Goal: Task Accomplishment & Management: Use online tool/utility

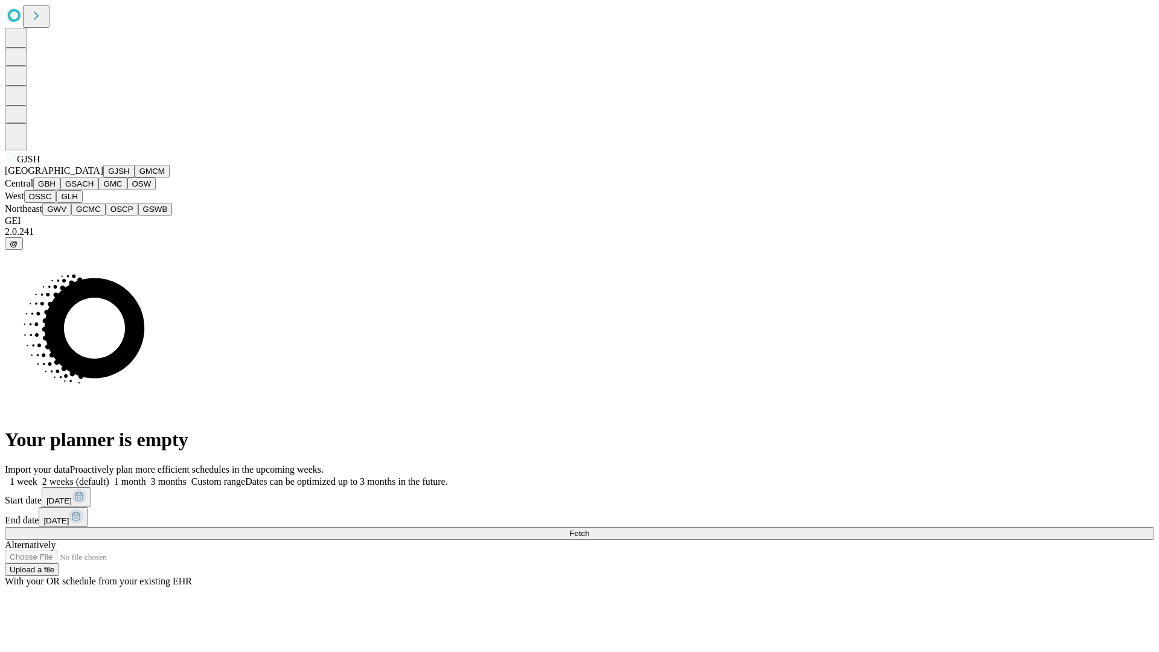
click at [103, 178] on button "GJSH" at bounding box center [118, 171] width 31 height 13
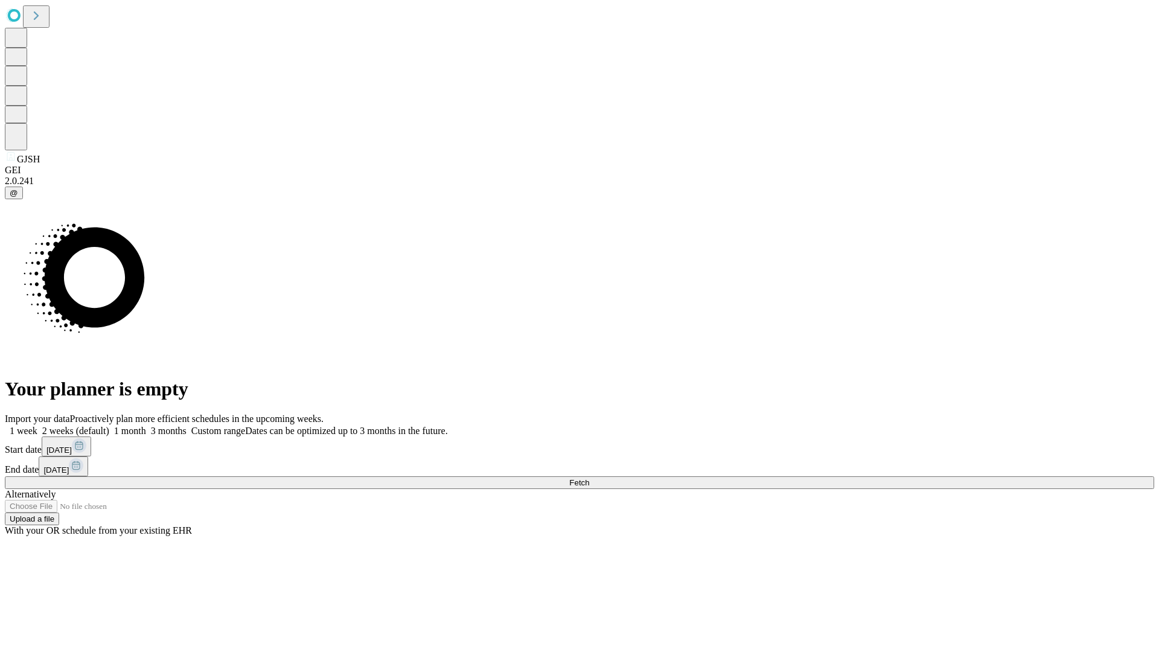
click at [146, 426] on label "1 month" at bounding box center [127, 431] width 37 height 10
click at [589, 478] on span "Fetch" at bounding box center [579, 482] width 20 height 9
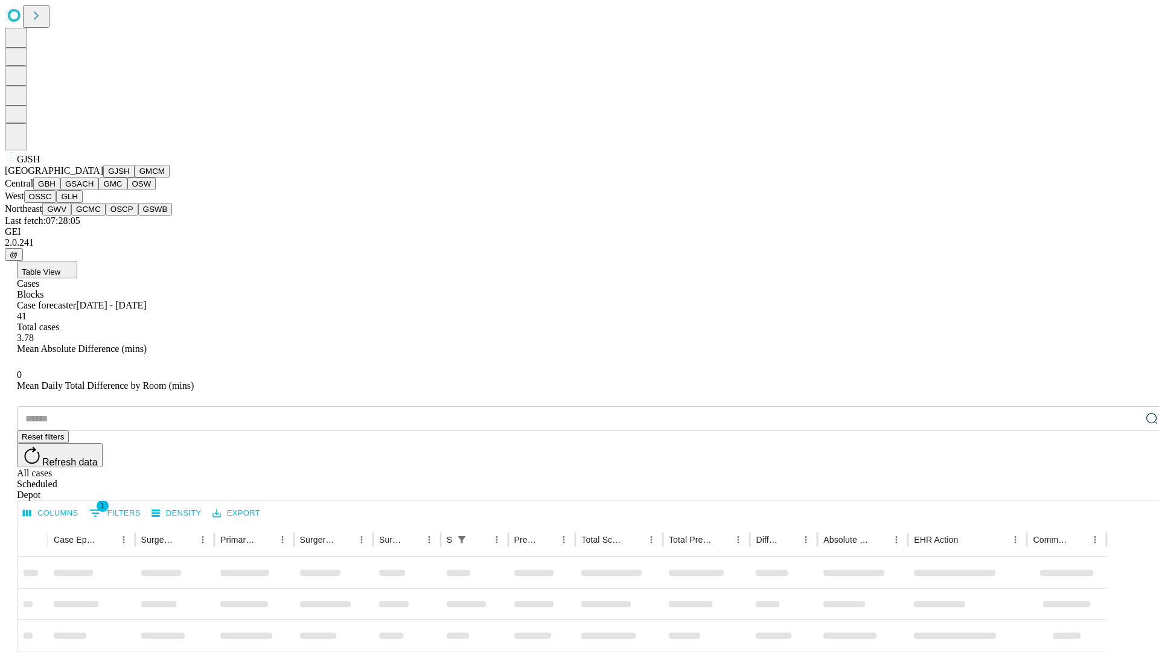
click at [135, 178] on button "GMCM" at bounding box center [152, 171] width 35 height 13
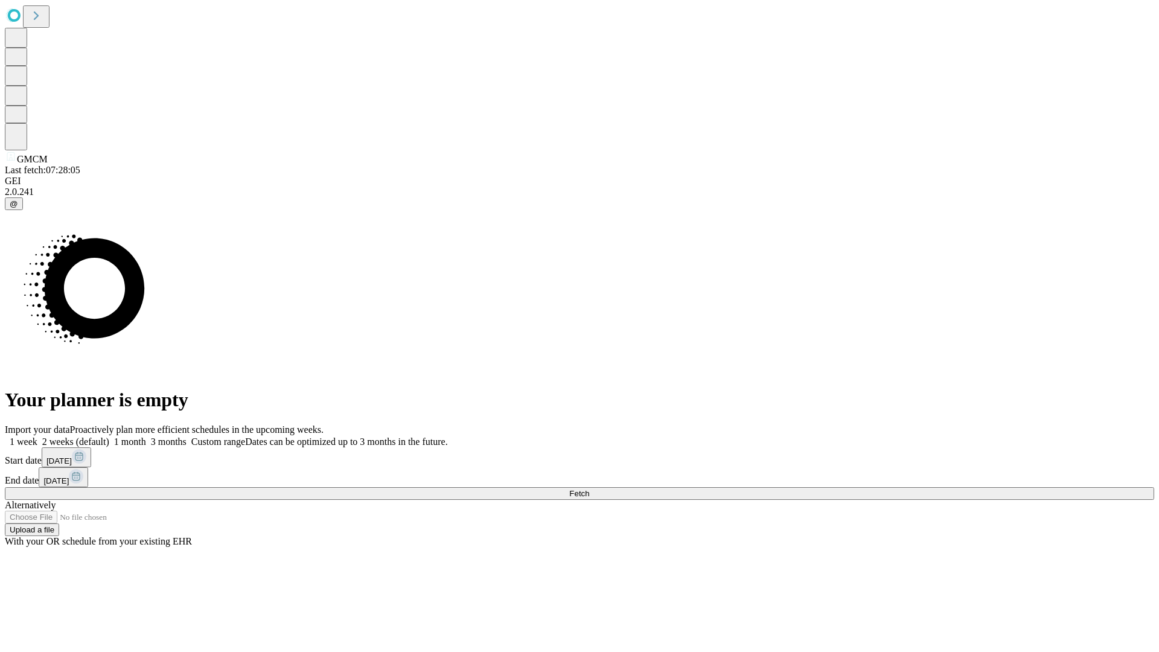
click at [589, 489] on span "Fetch" at bounding box center [579, 493] width 20 height 9
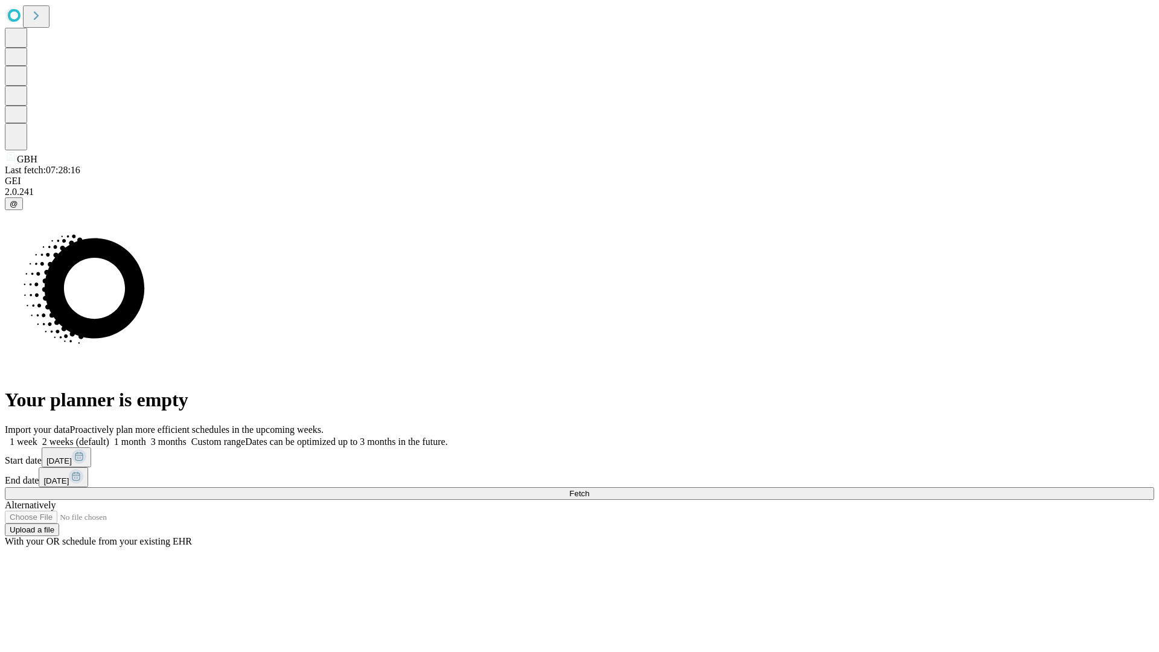
click at [146, 437] on label "1 month" at bounding box center [127, 442] width 37 height 10
click at [589, 489] on span "Fetch" at bounding box center [579, 493] width 20 height 9
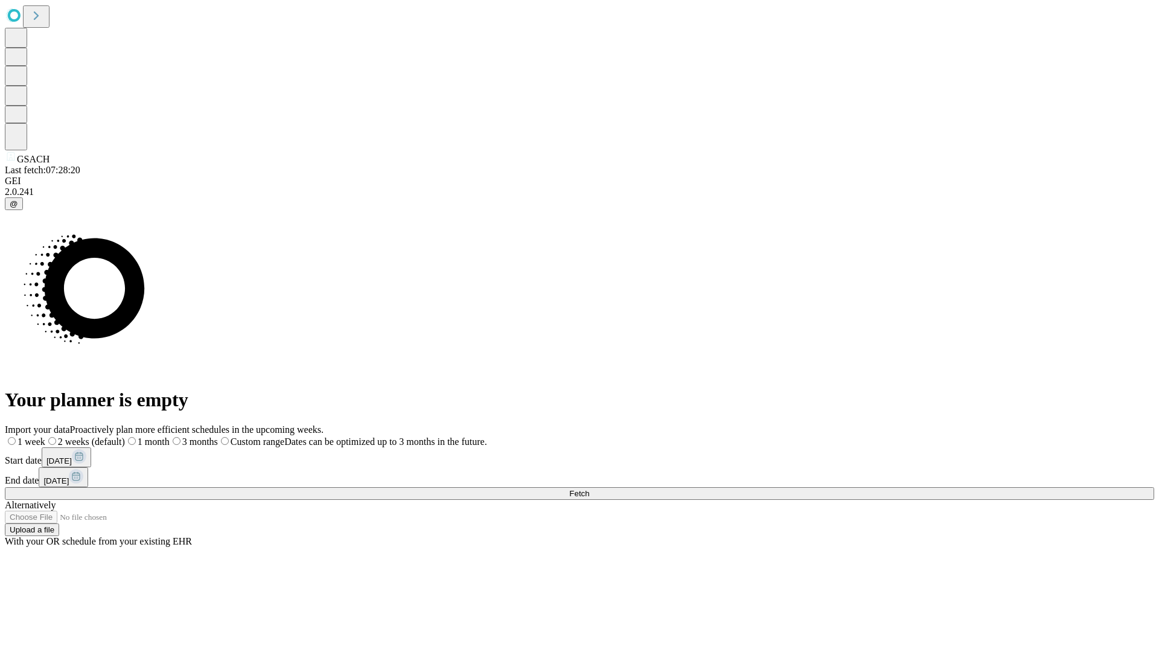
click at [170, 437] on label "1 month" at bounding box center [147, 442] width 45 height 10
click at [589, 489] on span "Fetch" at bounding box center [579, 493] width 20 height 9
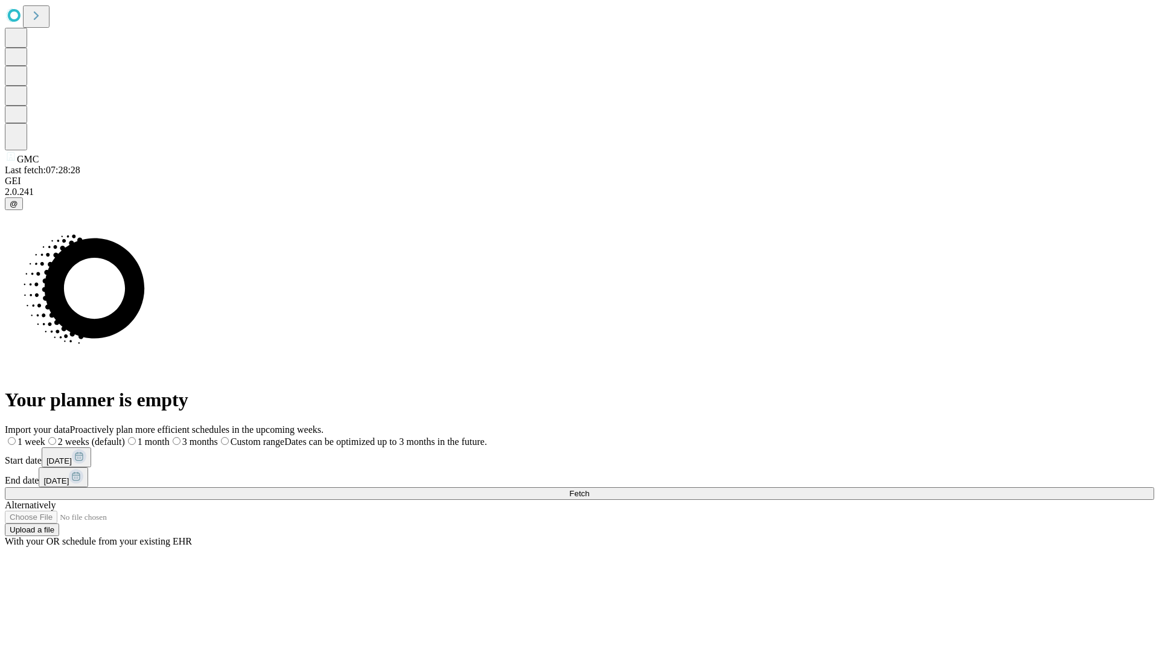
click at [170, 437] on label "1 month" at bounding box center [147, 442] width 45 height 10
click at [589, 489] on span "Fetch" at bounding box center [579, 493] width 20 height 9
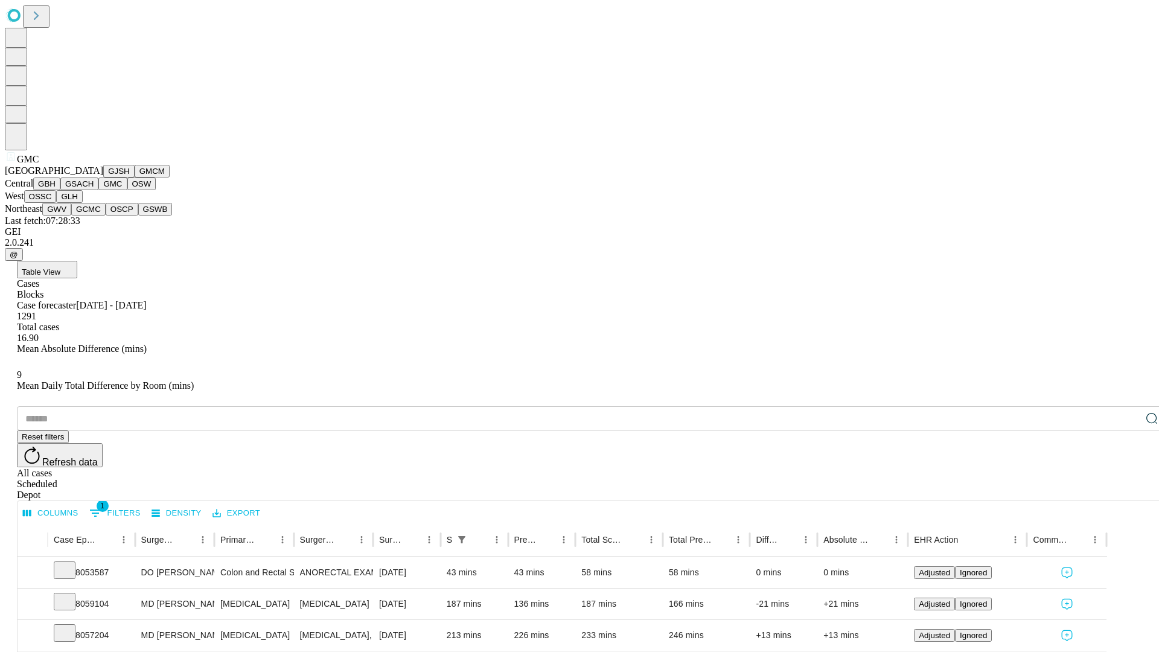
click at [127, 190] on button "OSW" at bounding box center [141, 184] width 29 height 13
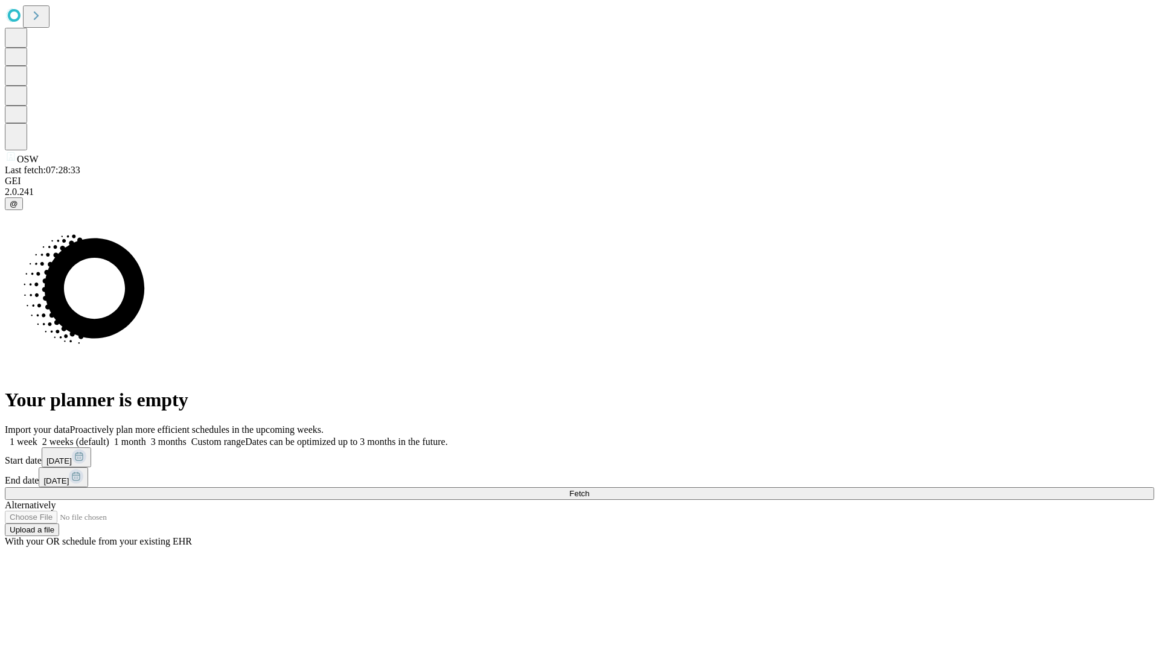
click at [146, 437] on label "1 month" at bounding box center [127, 442] width 37 height 10
click at [589, 489] on span "Fetch" at bounding box center [579, 493] width 20 height 9
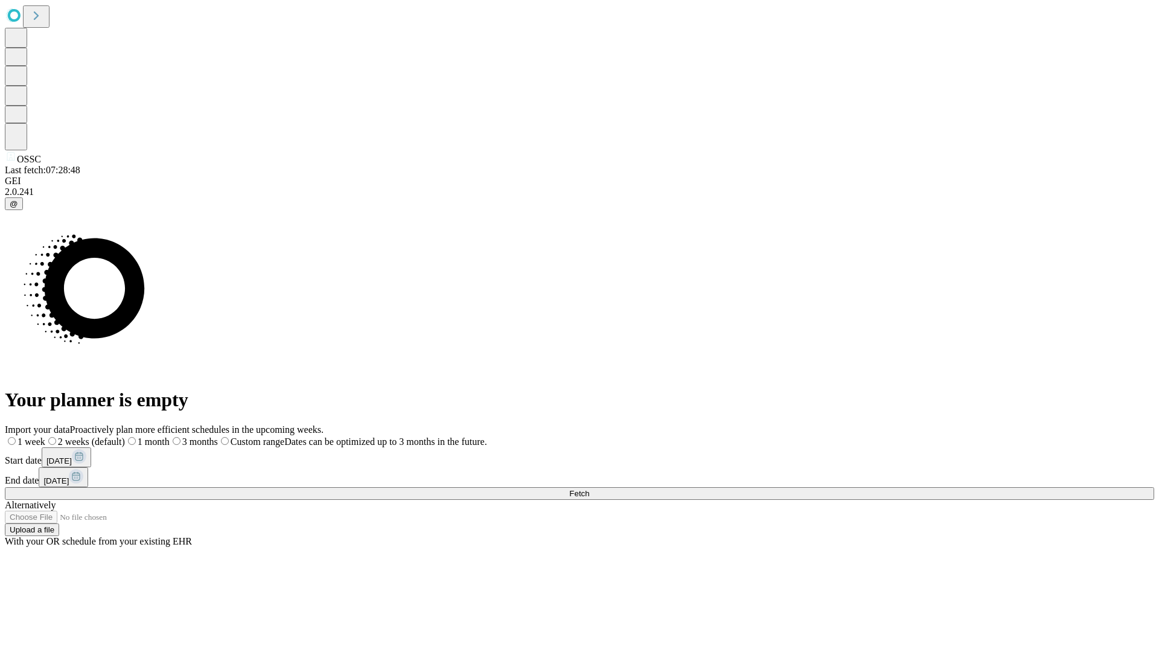
click at [170, 437] on label "1 month" at bounding box center [147, 442] width 45 height 10
click at [589, 489] on span "Fetch" at bounding box center [579, 493] width 20 height 9
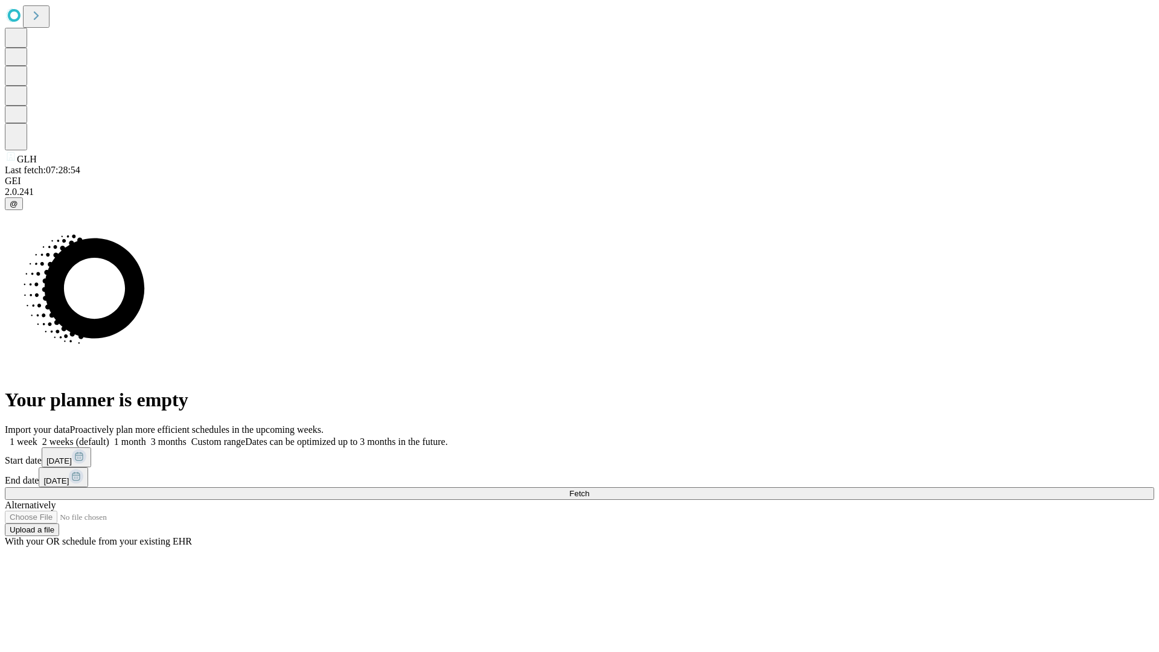
click at [589, 489] on span "Fetch" at bounding box center [579, 493] width 20 height 9
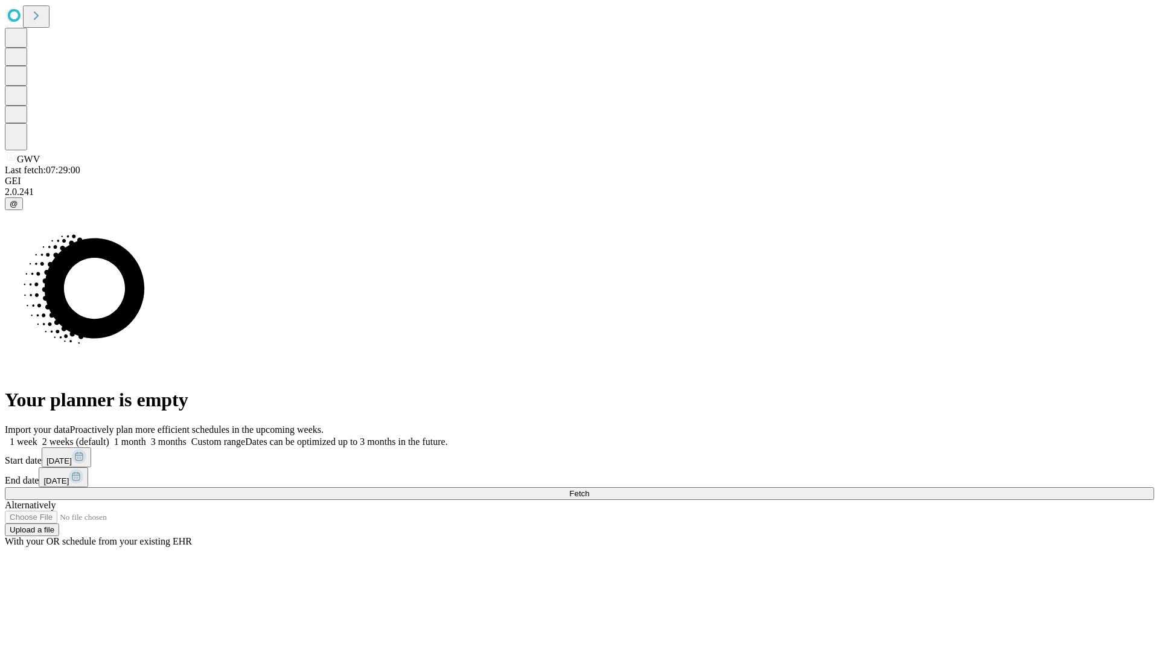
click at [589, 489] on span "Fetch" at bounding box center [579, 493] width 20 height 9
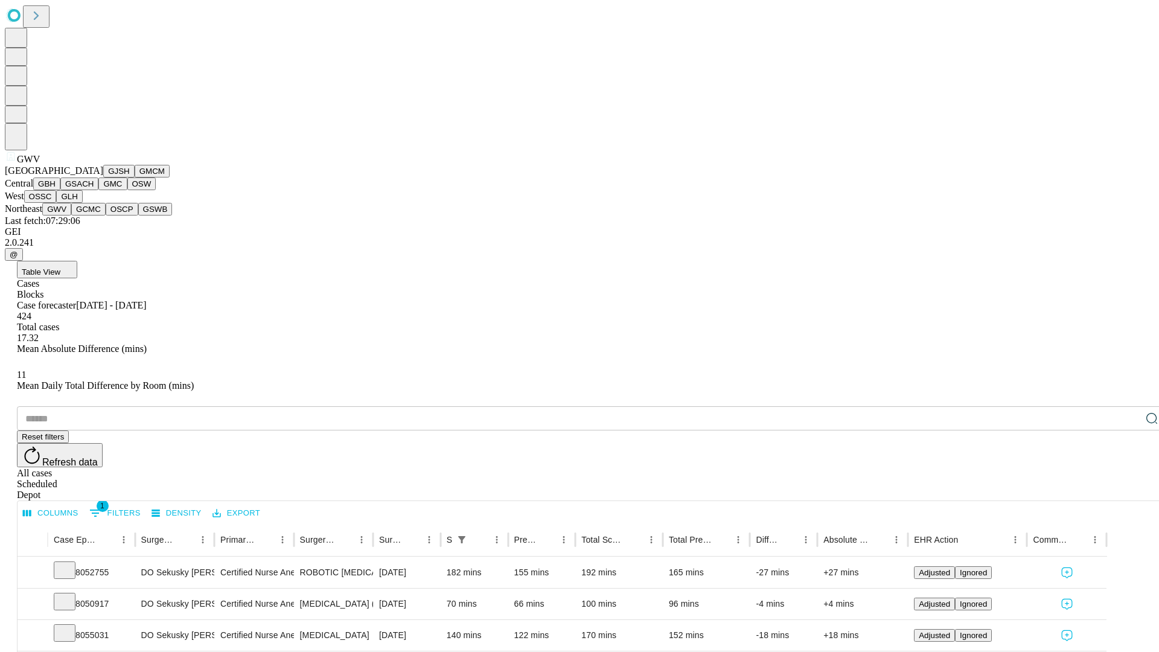
click at [94, 216] on button "GCMC" at bounding box center [88, 209] width 34 height 13
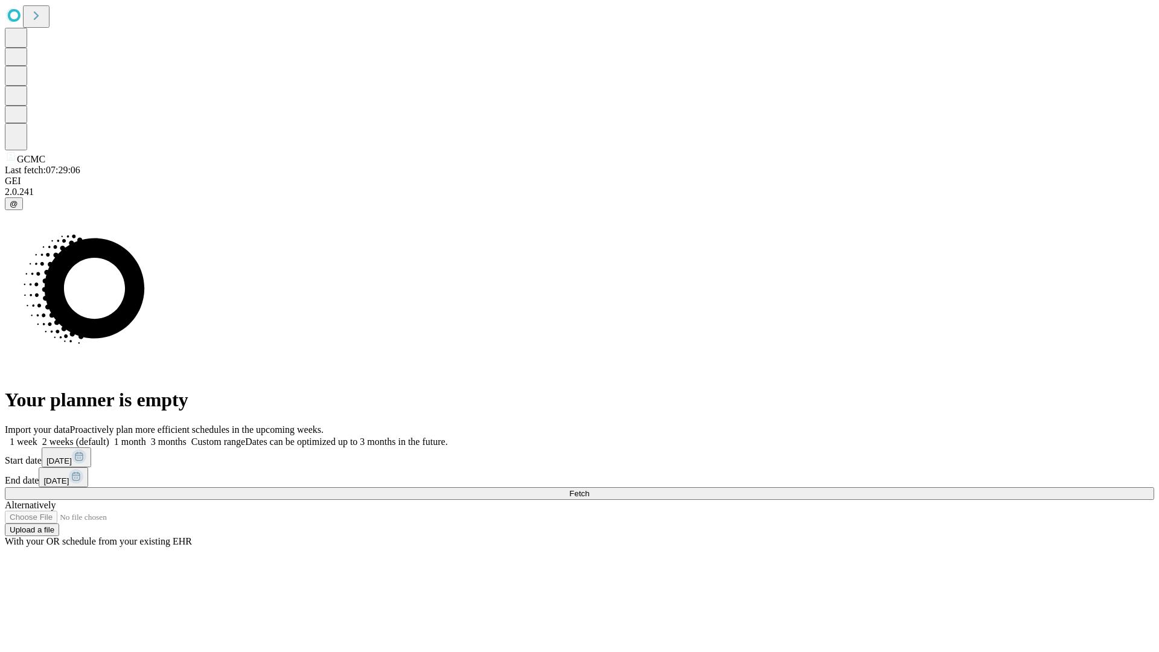
click at [146, 437] on label "1 month" at bounding box center [127, 442] width 37 height 10
click at [589, 489] on span "Fetch" at bounding box center [579, 493] width 20 height 9
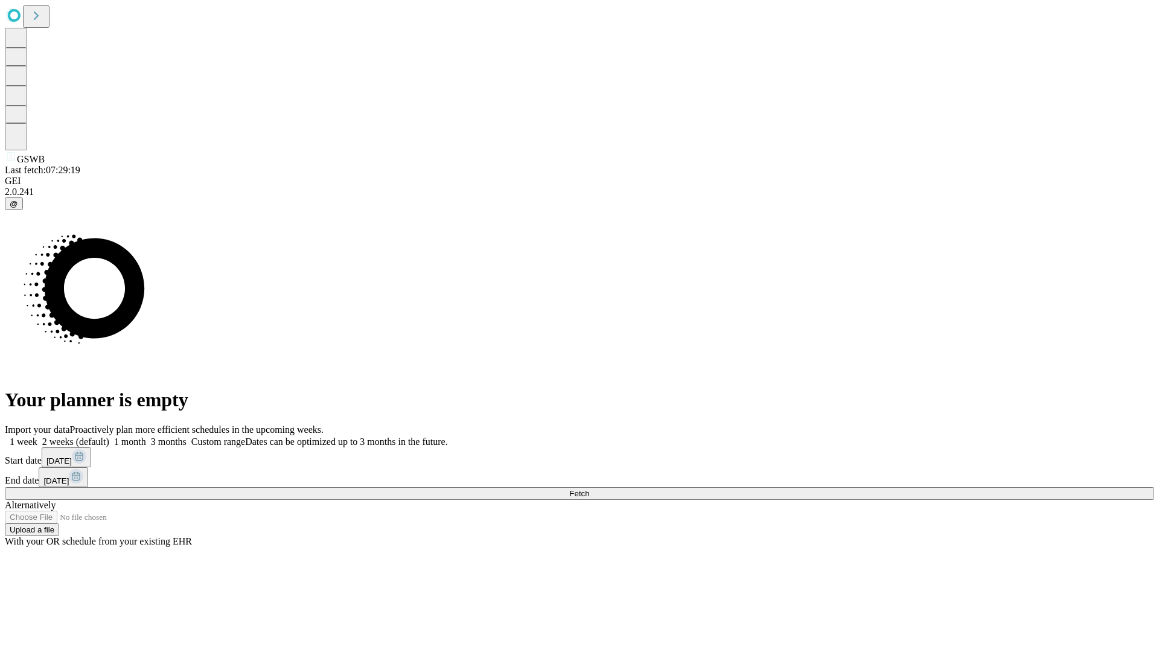
click at [146, 437] on label "1 month" at bounding box center [127, 442] width 37 height 10
click at [589, 489] on span "Fetch" at bounding box center [579, 493] width 20 height 9
